Goal: Check status

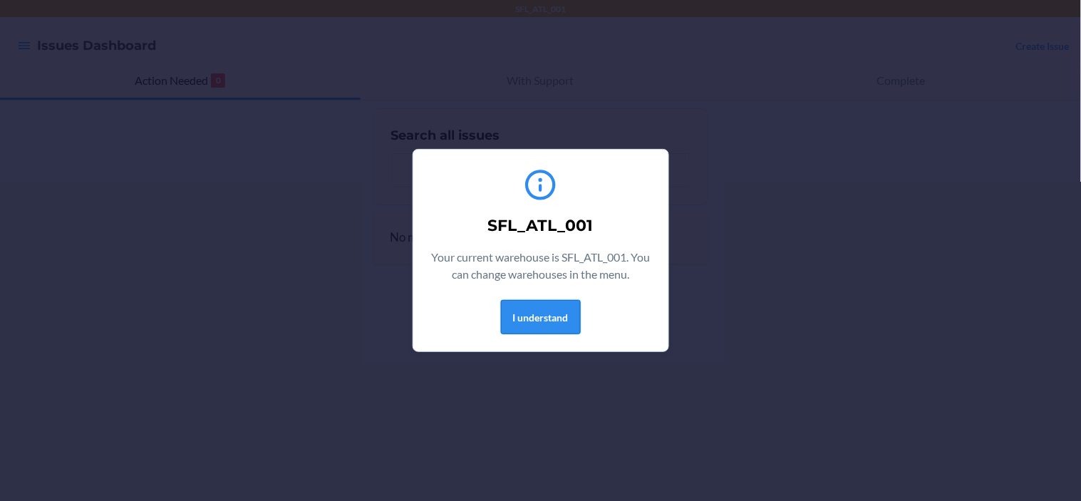
click at [541, 321] on button "I understand" at bounding box center [541, 317] width 80 height 34
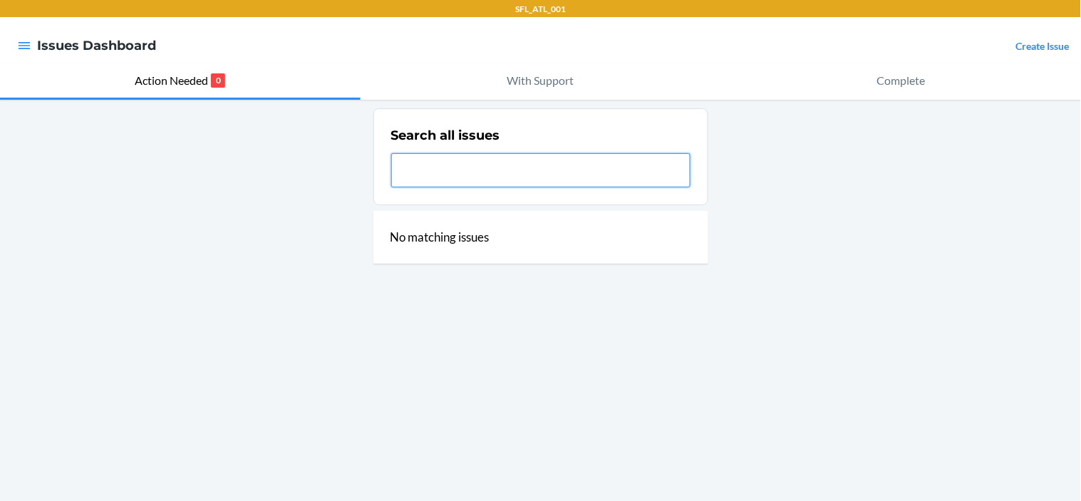
click at [560, 164] on input "text" at bounding box center [540, 170] width 299 height 34
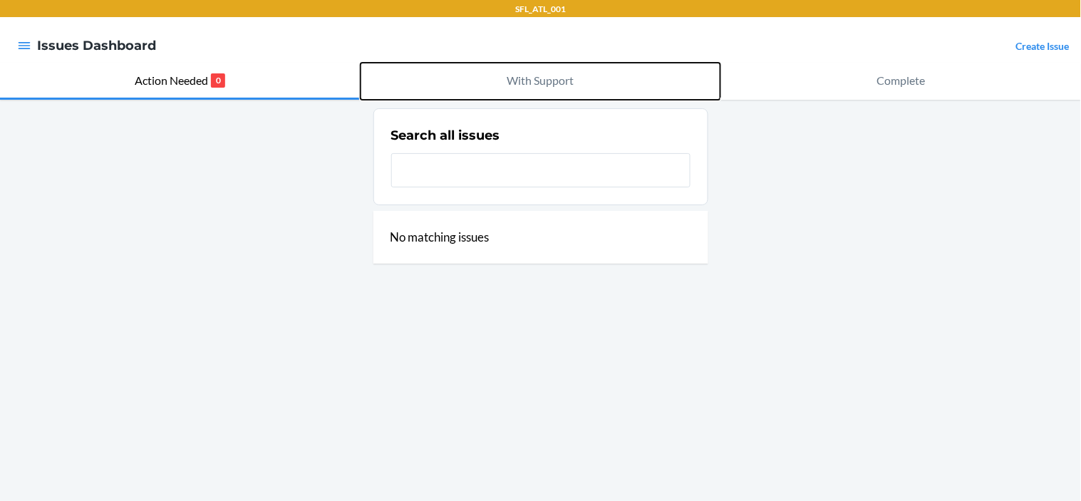
click at [545, 81] on p "With Support" at bounding box center [541, 80] width 67 height 17
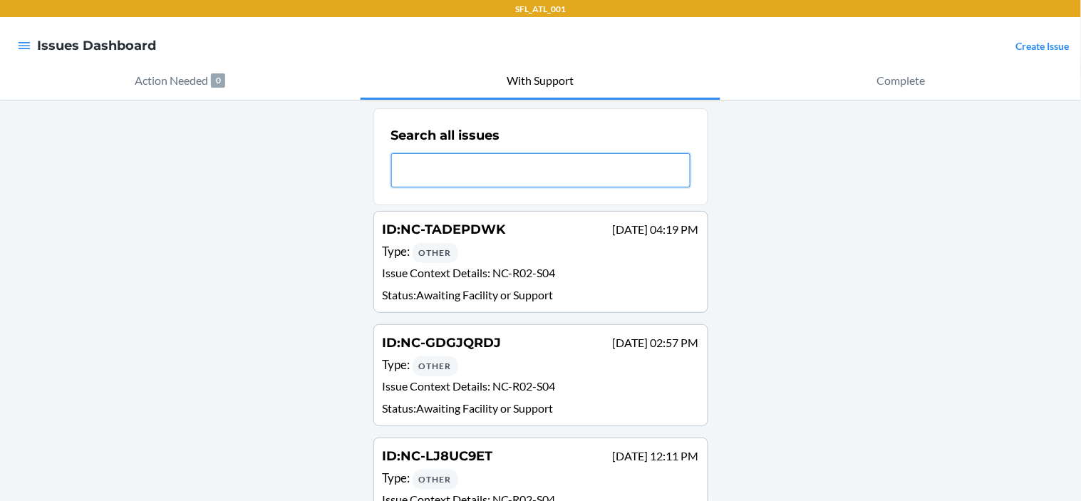
click at [510, 165] on input "text" at bounding box center [540, 170] width 299 height 34
type input "NC-N6L3HWRY"
click at [518, 177] on input "NC-N6L3HWRY" at bounding box center [540, 170] width 299 height 34
click at [513, 163] on input "NC-N6L3HWRY" at bounding box center [540, 170] width 299 height 34
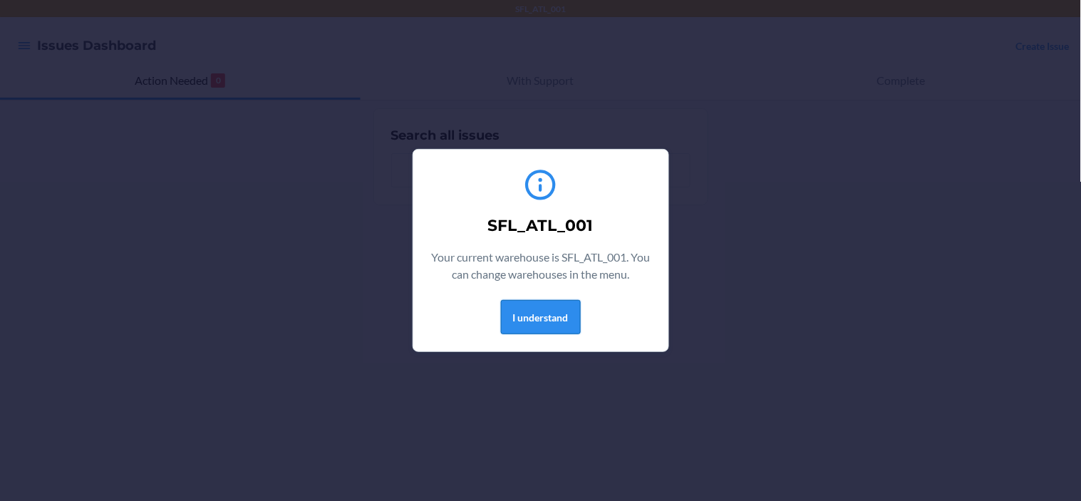
click at [557, 326] on button "I understand" at bounding box center [541, 317] width 80 height 34
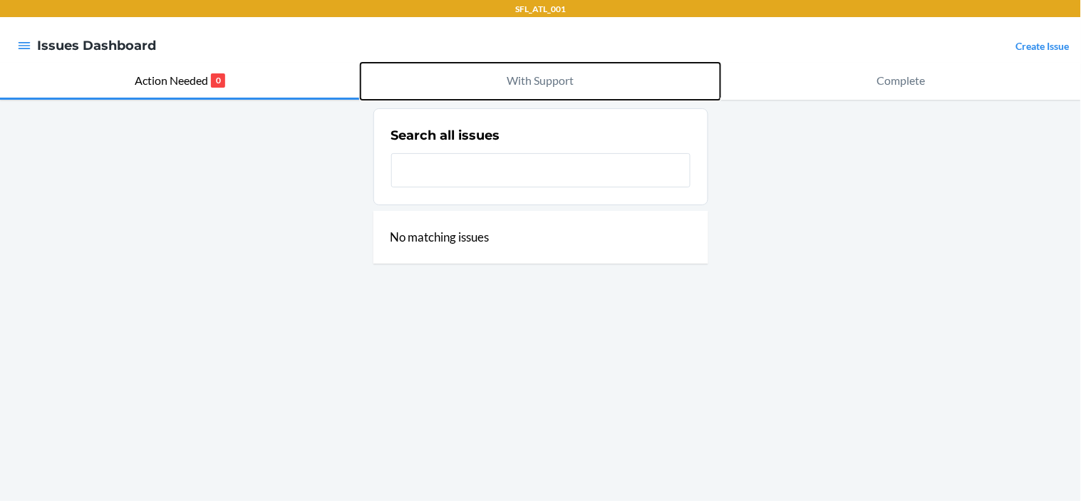
click at [548, 81] on p "With Support" at bounding box center [541, 80] width 67 height 17
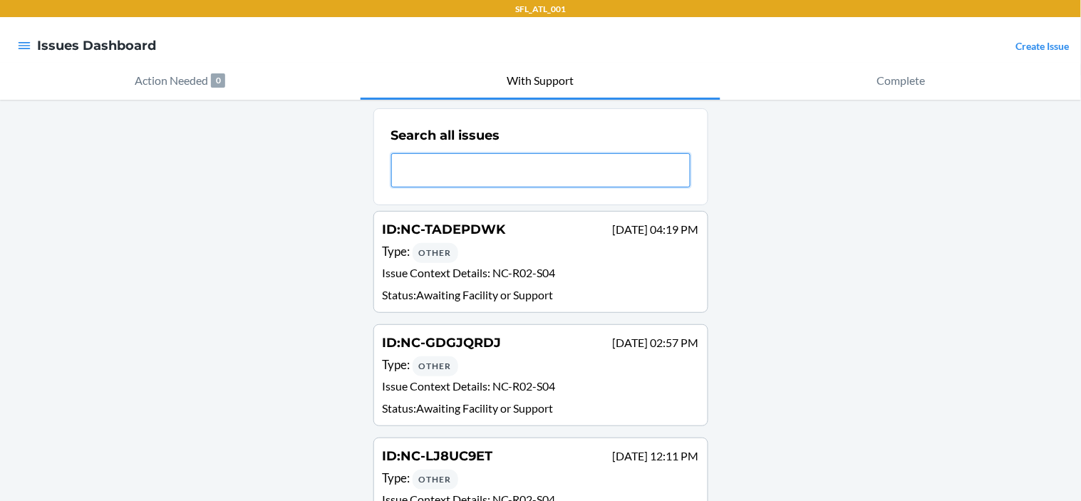
click at [510, 182] on input "text" at bounding box center [540, 170] width 299 height 34
type input "NC-N6L3HWRY"
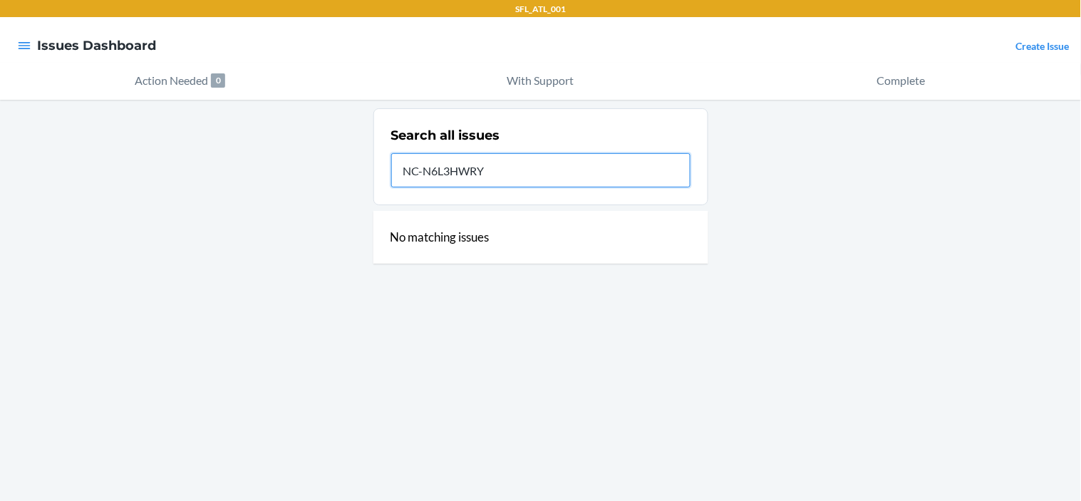
drag, startPoint x: 494, startPoint y: 175, endPoint x: 369, endPoint y: 168, distance: 125.0
click at [369, 168] on div "Search all issues NC-N6L3HWRY No matching issues" at bounding box center [540, 300] width 1081 height 401
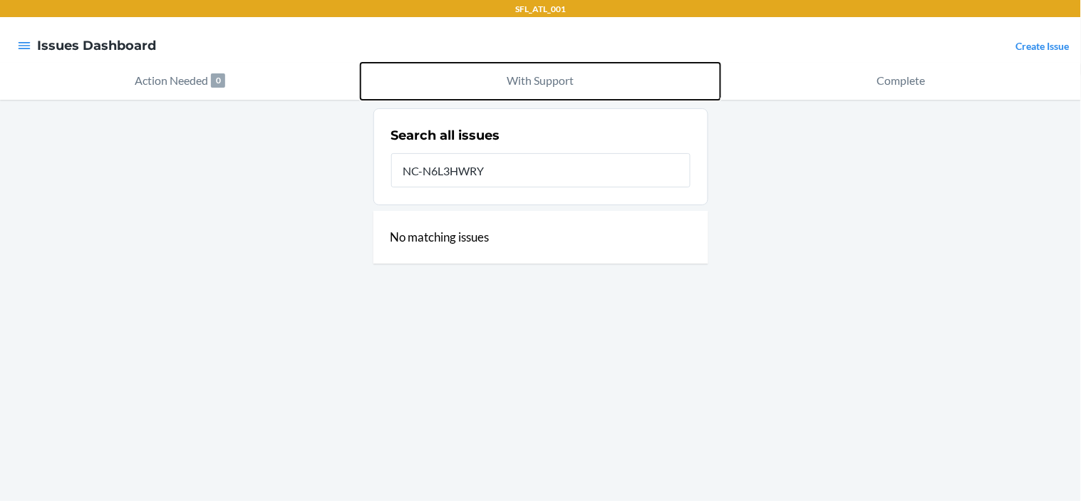
click at [537, 79] on p "With Support" at bounding box center [541, 80] width 67 height 17
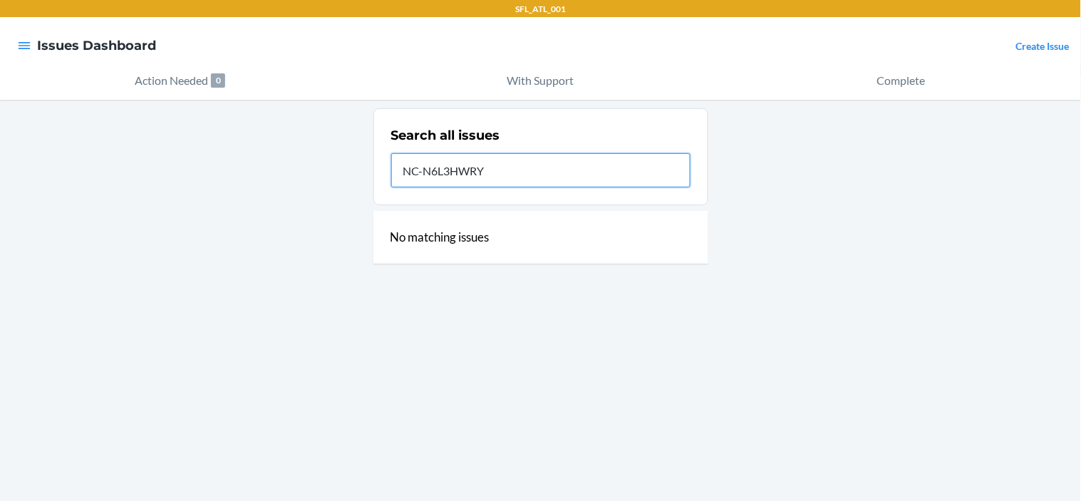
click at [523, 176] on input "NC-N6L3HWRY" at bounding box center [540, 170] width 299 height 34
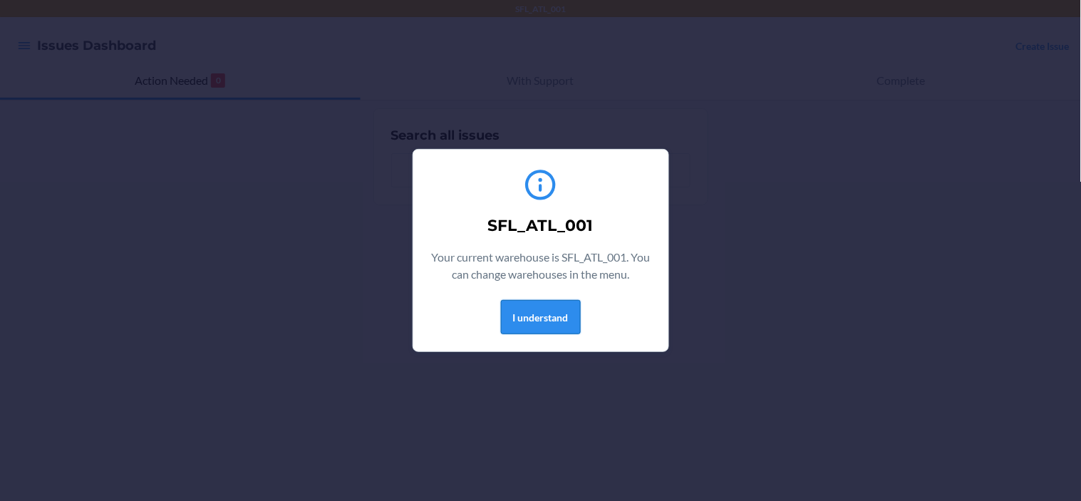
click at [562, 322] on button "I understand" at bounding box center [541, 317] width 80 height 34
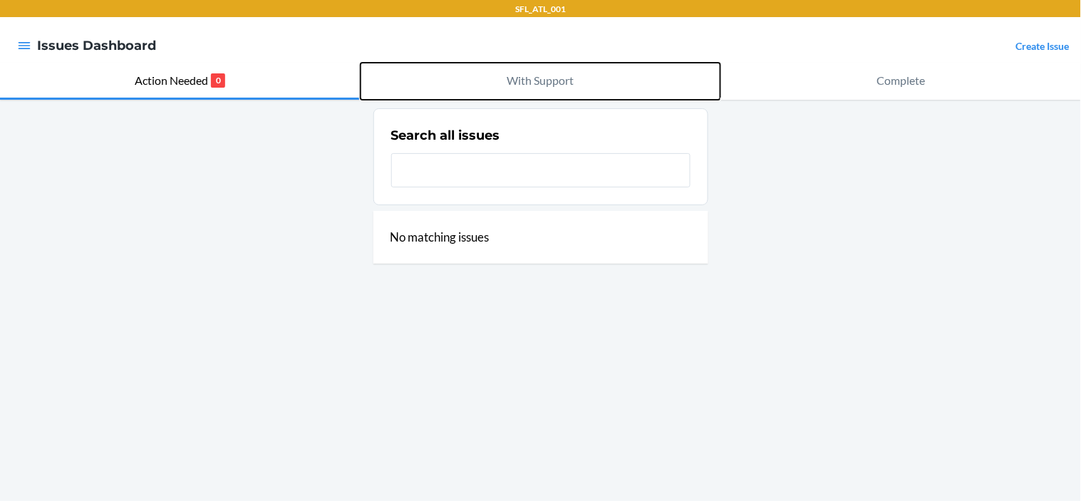
click at [543, 78] on p "With Support" at bounding box center [541, 80] width 67 height 17
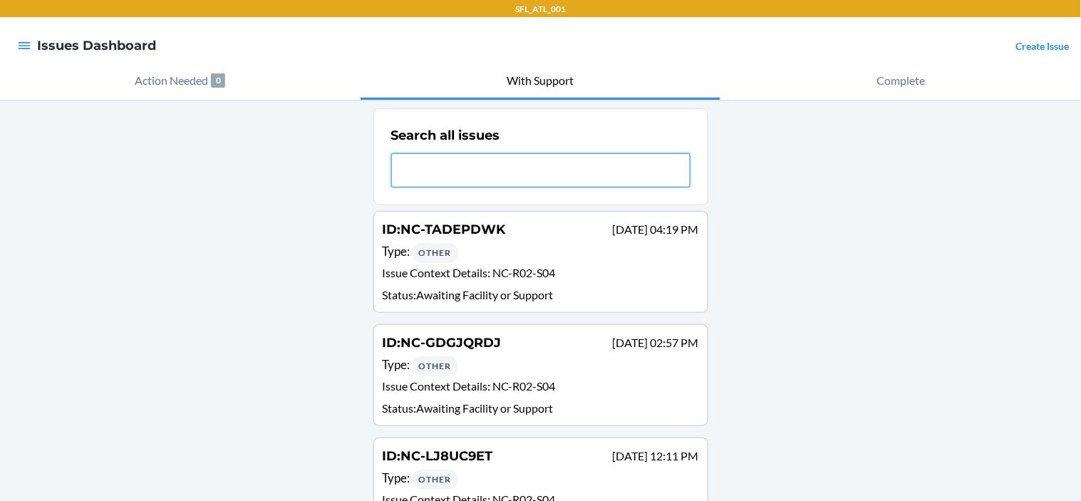
click at [510, 162] on input "text" at bounding box center [540, 170] width 299 height 34
paste input "NC-N6L3HWRY"
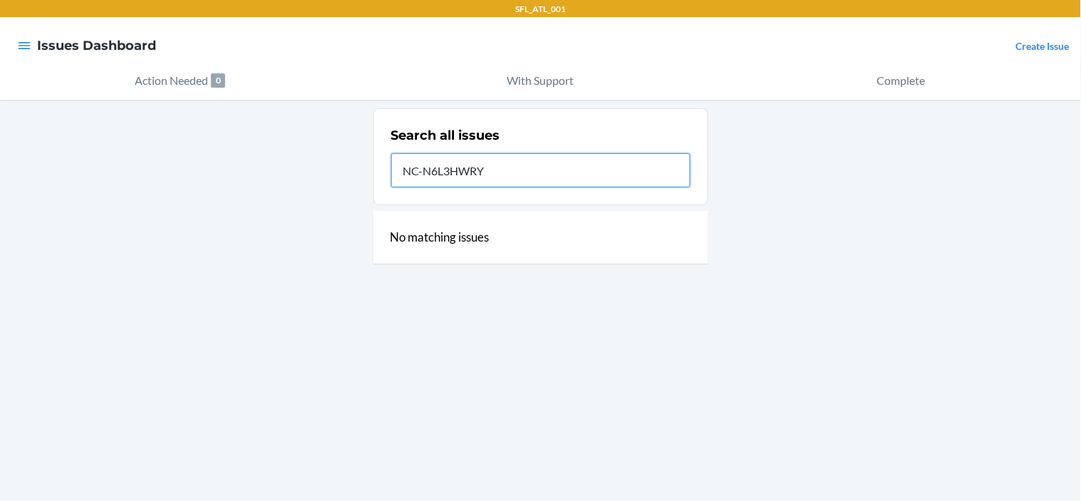
type input "NC-N6L3HWRY"
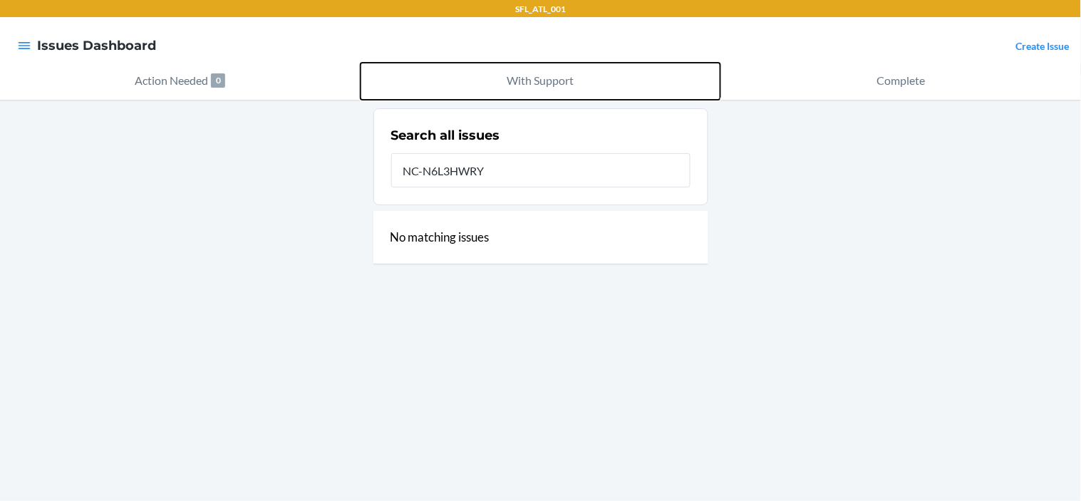
click at [522, 86] on p "With Support" at bounding box center [541, 80] width 67 height 17
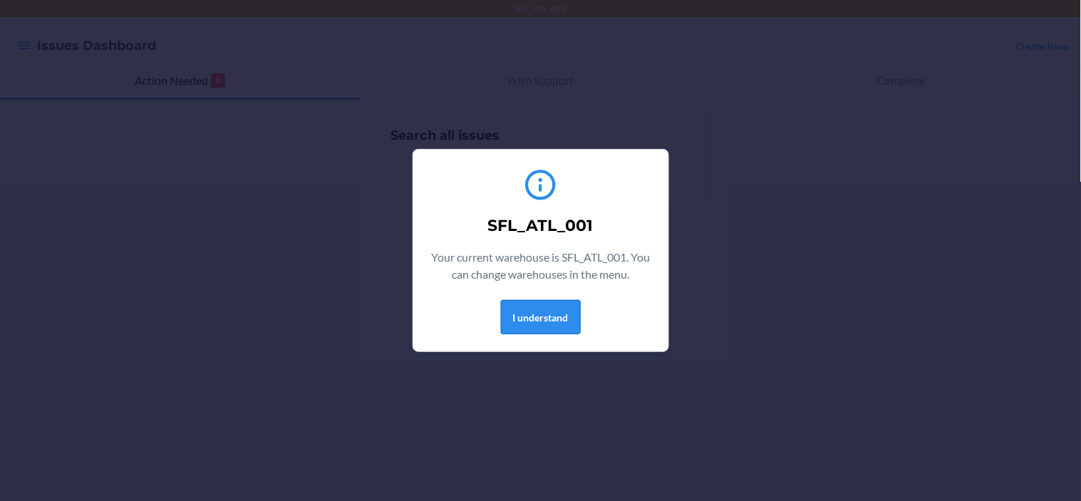
click at [555, 316] on button "I understand" at bounding box center [541, 317] width 80 height 34
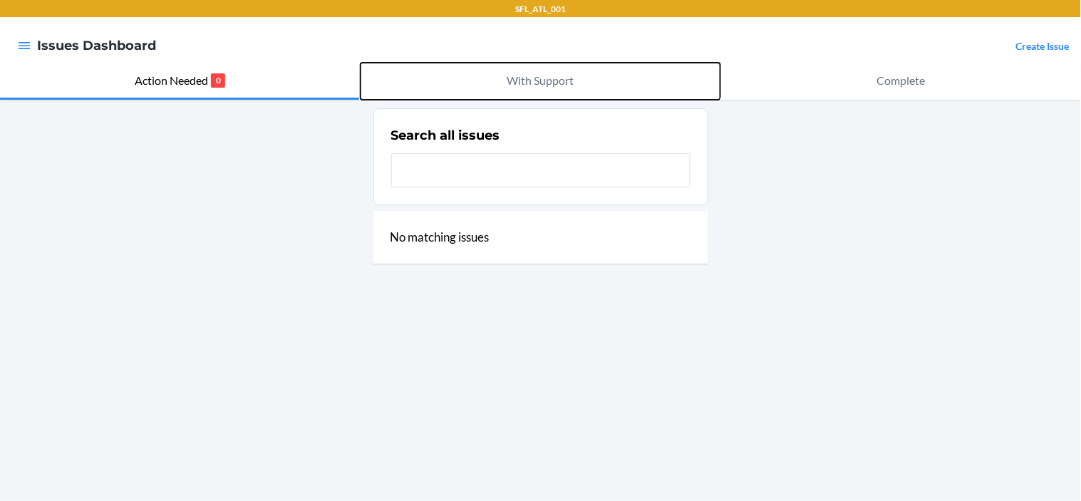
click at [528, 85] on p "With Support" at bounding box center [541, 80] width 67 height 17
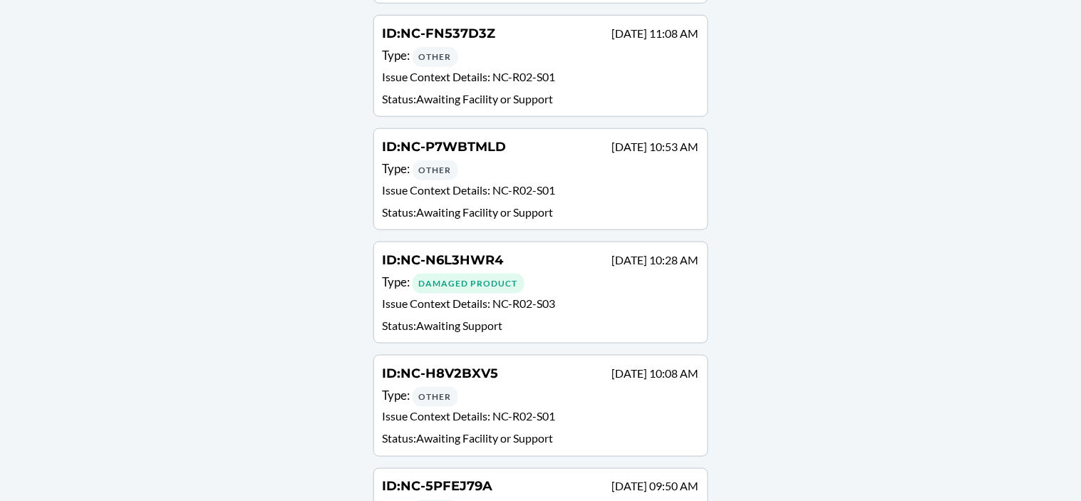
scroll to position [1672, 0]
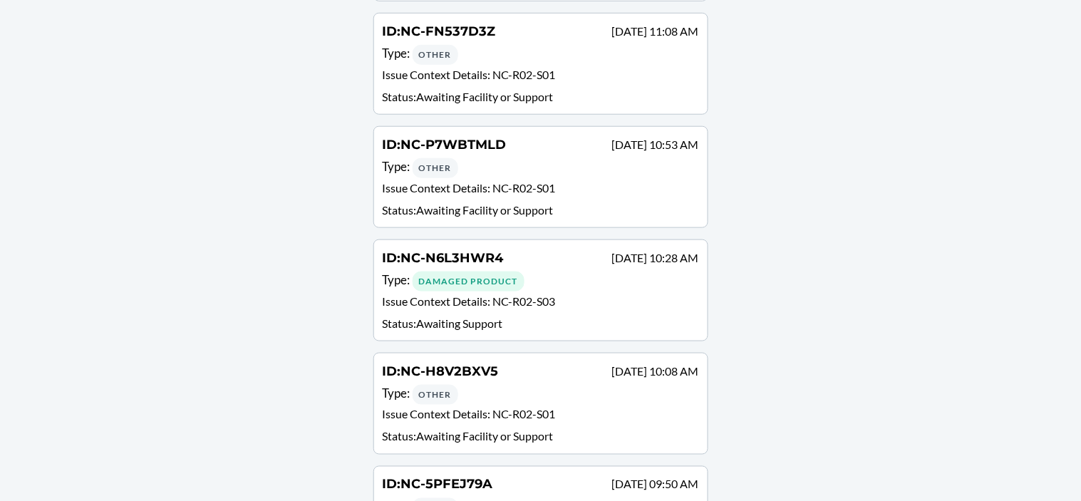
click at [570, 271] on div "Type : Damaged Product" at bounding box center [541, 281] width 317 height 21
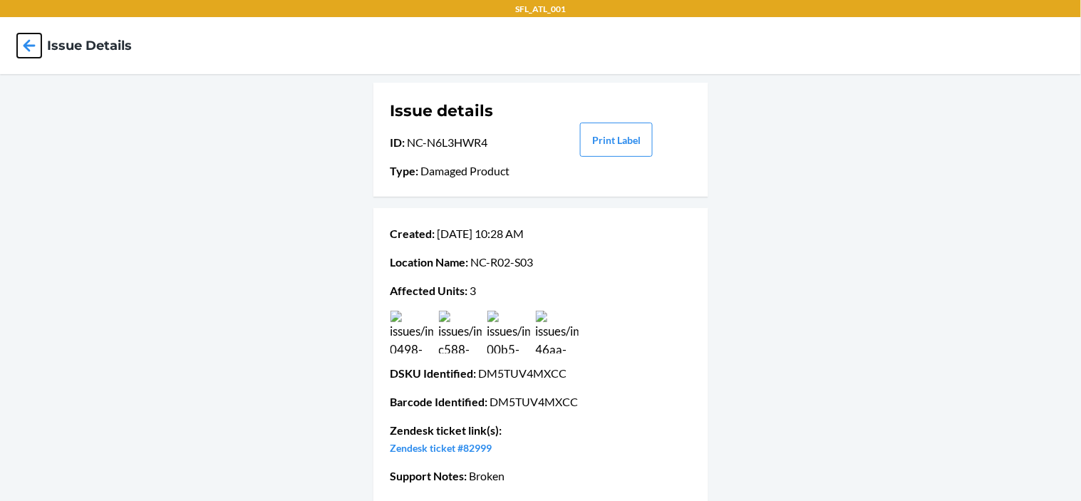
click at [32, 46] on icon at bounding box center [30, 45] width 12 height 12
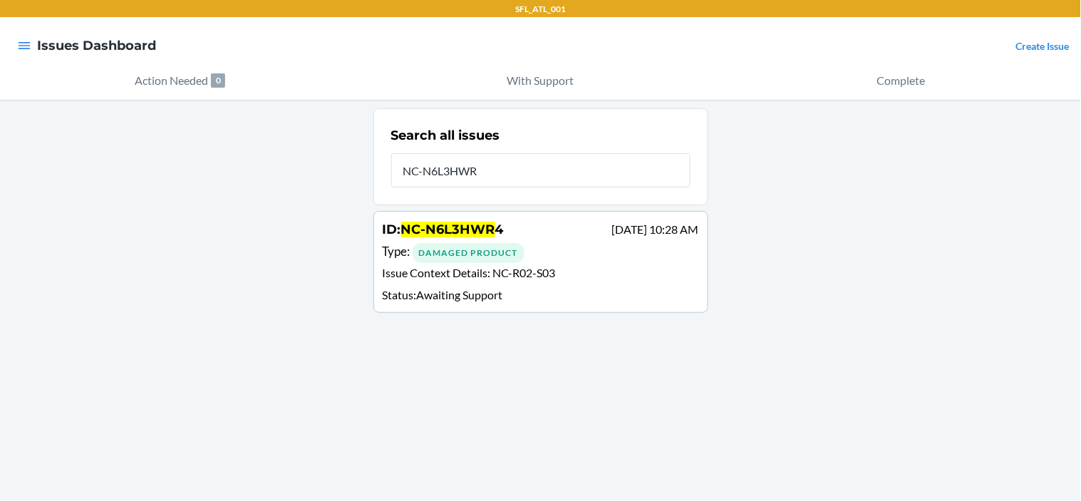
type input "NC-N6L3HWR4"
click at [562, 252] on div "Type : Damaged Product" at bounding box center [541, 252] width 317 height 21
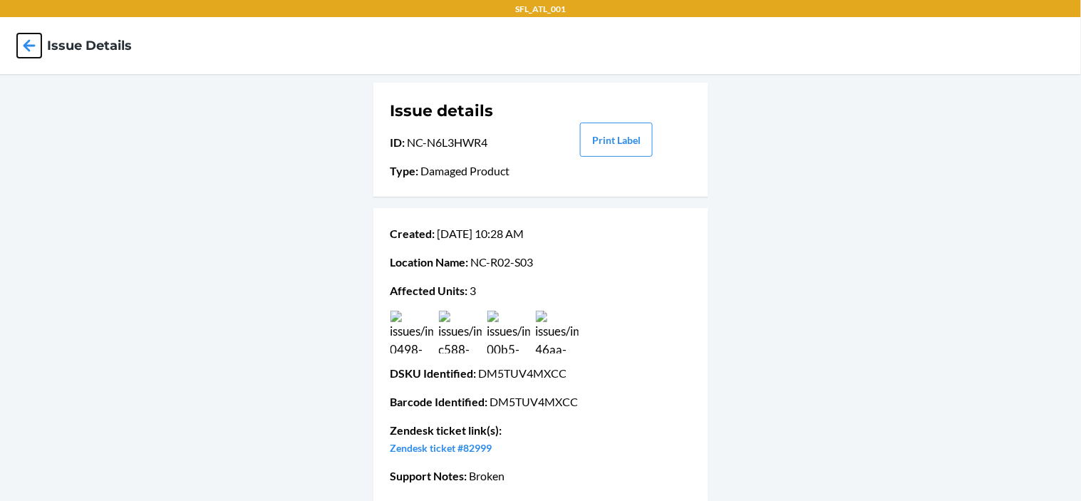
click at [24, 46] on icon at bounding box center [30, 45] width 12 height 12
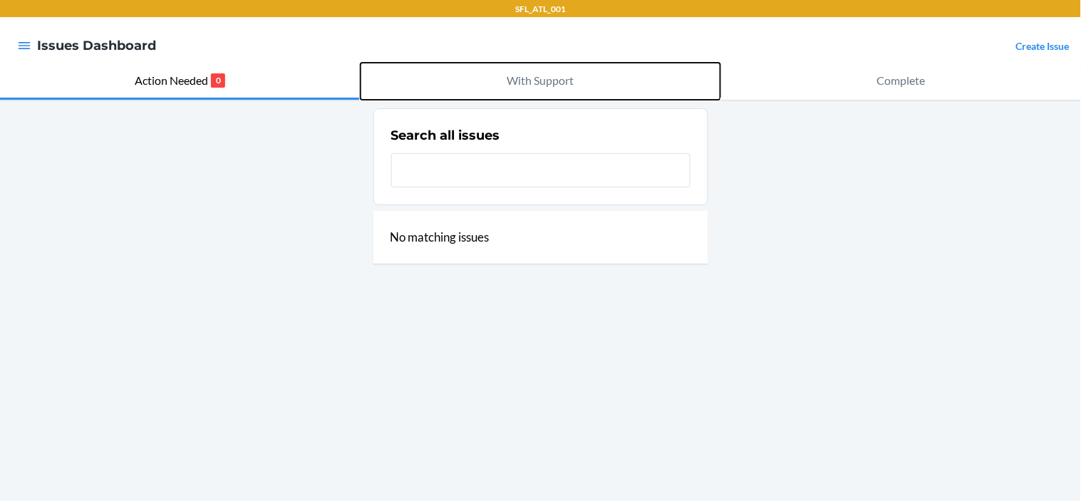
click at [551, 83] on p "With Support" at bounding box center [541, 80] width 67 height 17
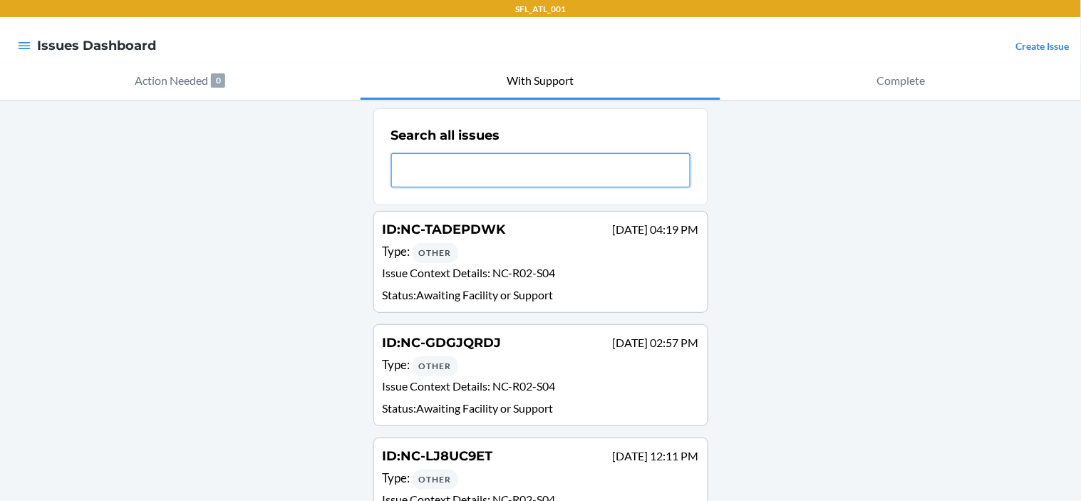
click at [550, 163] on input "text" at bounding box center [540, 170] width 299 height 34
type input "N"
click at [572, 169] on input "text" at bounding box center [540, 170] width 299 height 34
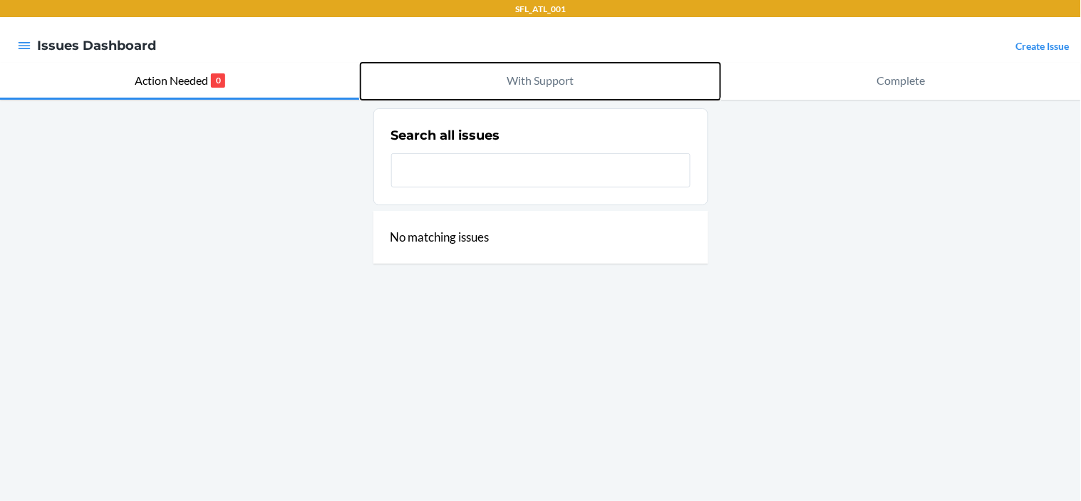
click at [556, 80] on p "With Support" at bounding box center [541, 80] width 67 height 17
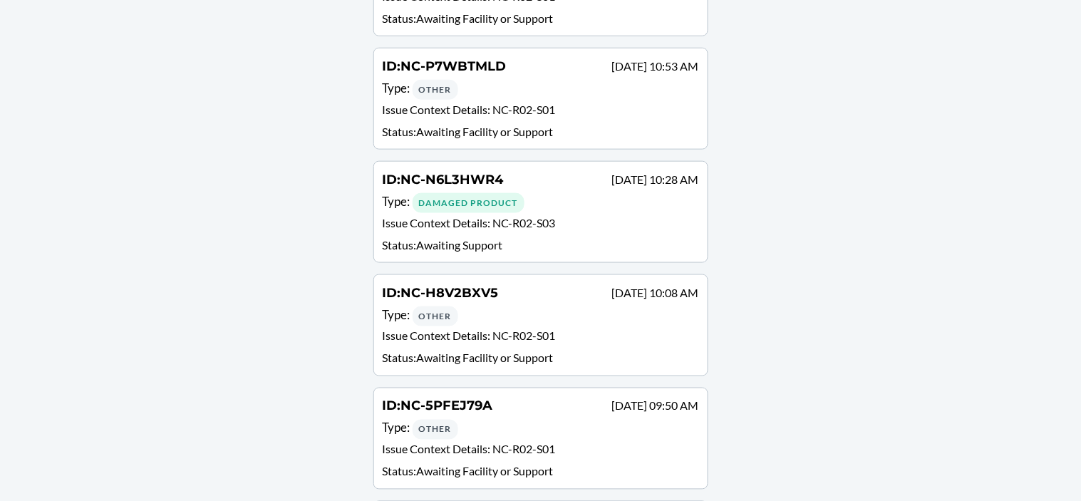
scroll to position [1749, 0]
click at [473, 202] on div "Damaged Product" at bounding box center [469, 204] width 112 height 20
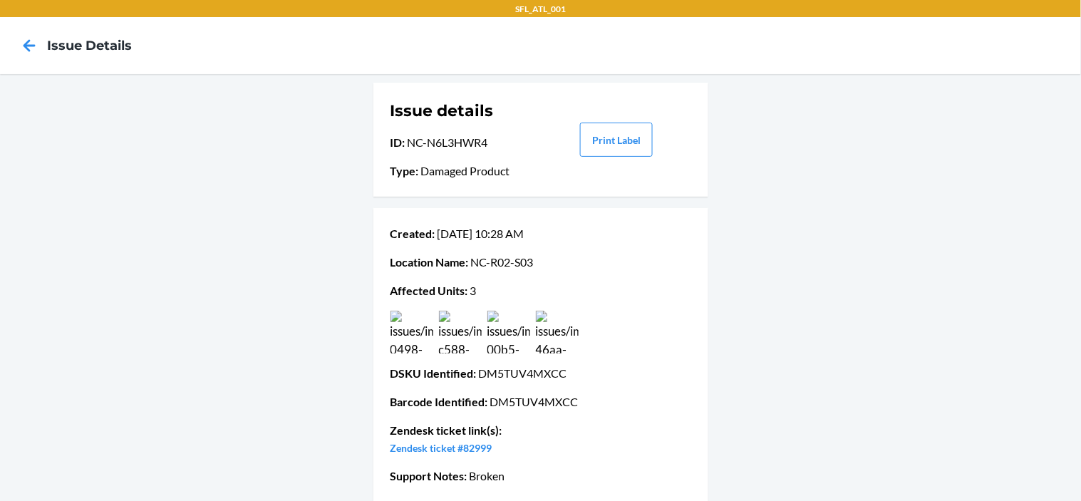
scroll to position [66, 0]
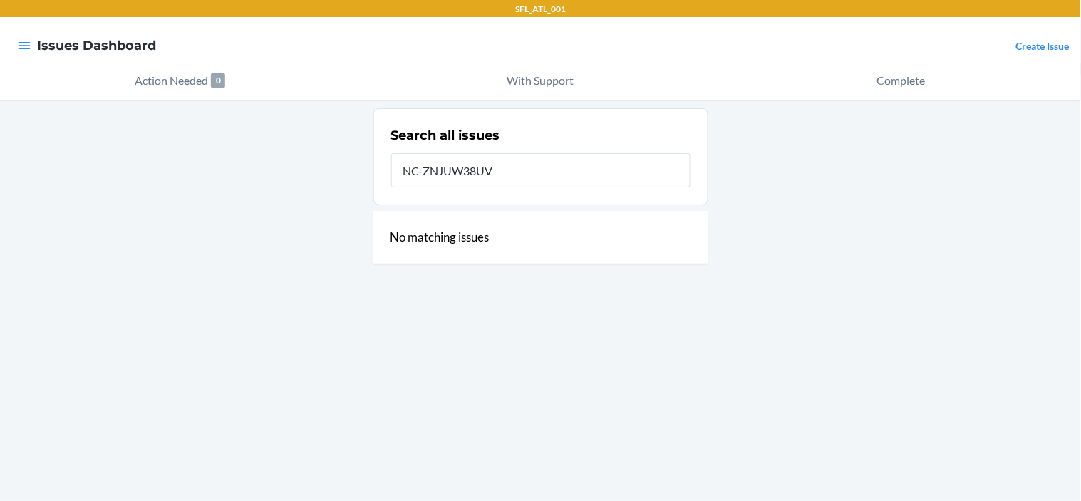
click at [488, 173] on input "NC-ZNJUW38UV" at bounding box center [540, 170] width 299 height 34
click at [507, 173] on input "NC-ZNJUW38V" at bounding box center [540, 170] width 299 height 34
click at [454, 173] on input "NC-ZNJUW38V" at bounding box center [540, 170] width 299 height 34
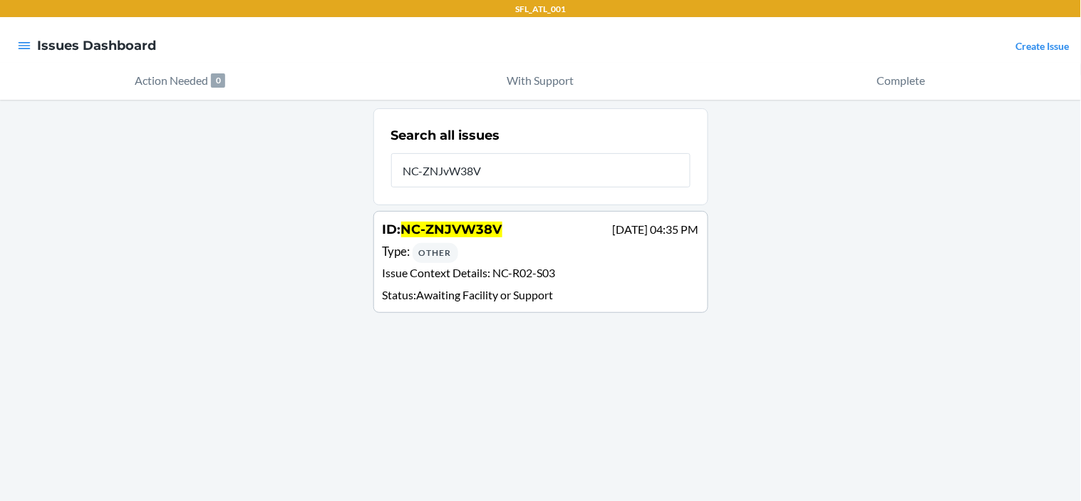
type input "NC-ZNJvW38V"
click at [493, 249] on div "Type : Other" at bounding box center [541, 252] width 317 height 21
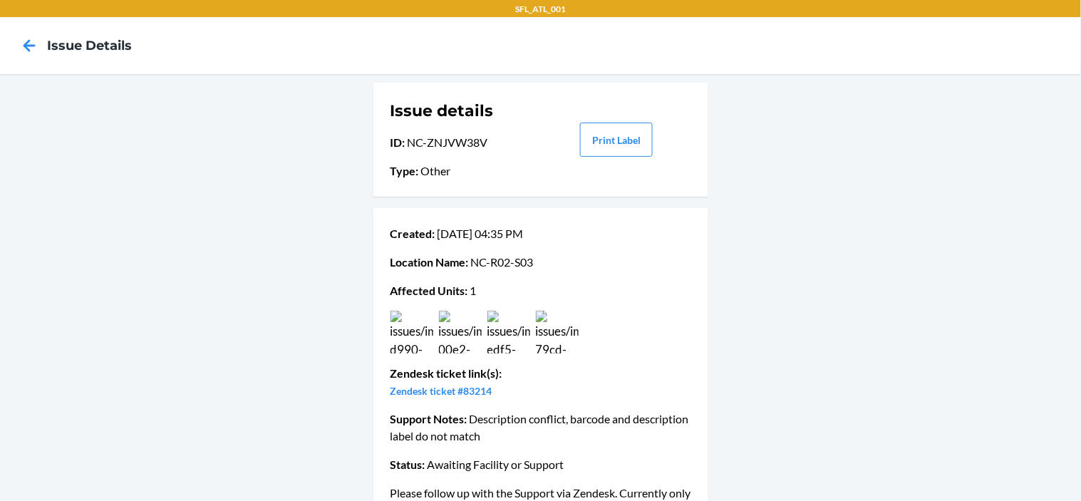
scroll to position [43, 0]
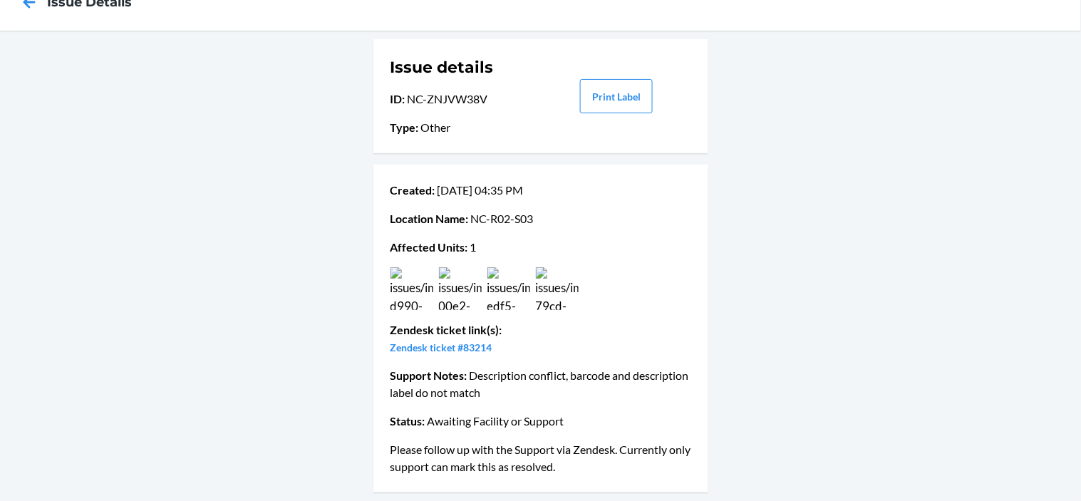
click at [454, 329] on span "Zendesk ticket link(s) :" at bounding box center [447, 330] width 112 height 14
click at [450, 336] on span "Zendesk ticket link(s) :" at bounding box center [447, 330] width 112 height 14
click at [481, 346] on link "Zendesk ticket #83214" at bounding box center [442, 347] width 102 height 12
click at [24, 6] on icon at bounding box center [29, 2] width 24 height 24
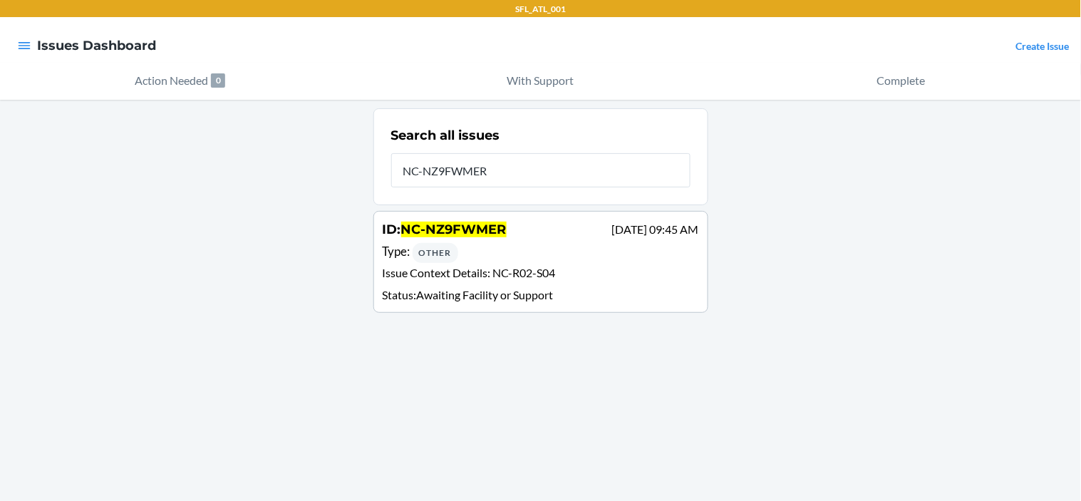
type input "NC-NZ9FWMER"
click at [512, 252] on div "Type : Other" at bounding box center [541, 252] width 317 height 21
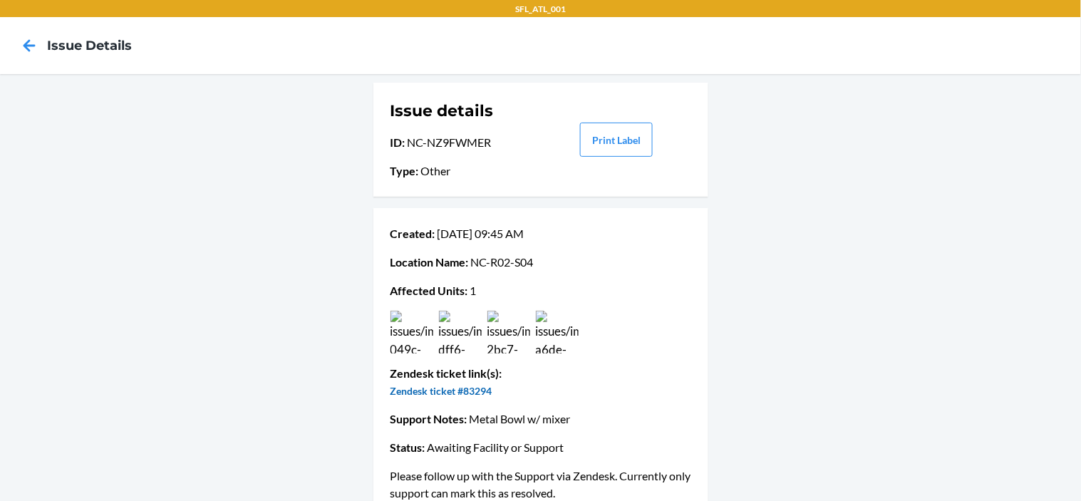
click at [458, 394] on link "Zendesk ticket #83294" at bounding box center [442, 391] width 102 height 12
